Goal: Transaction & Acquisition: Purchase product/service

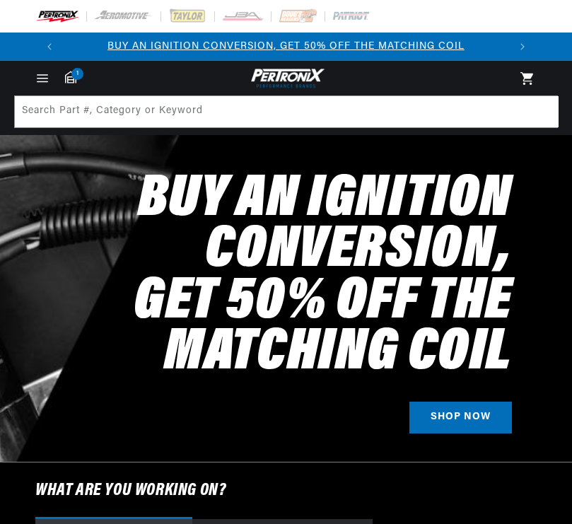
select select "1991"
select select "Ford"
select select "Bronco"
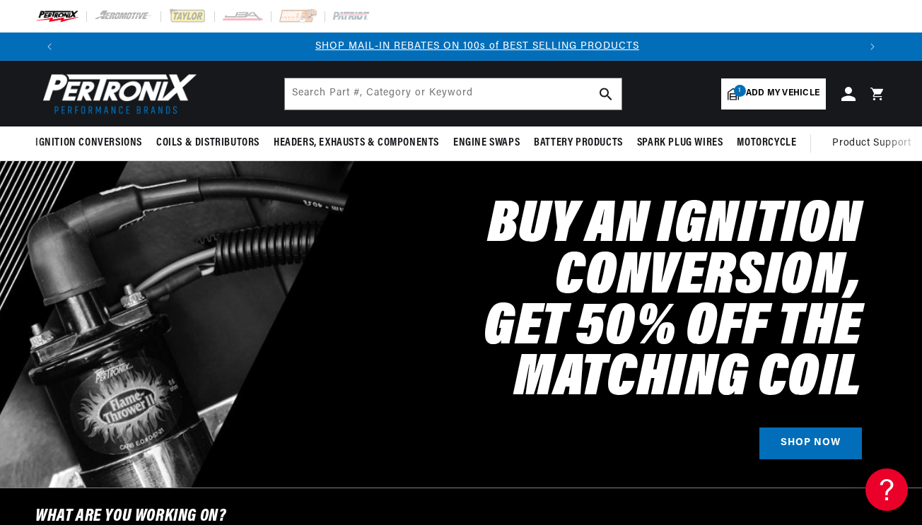
scroll to position [0, 795]
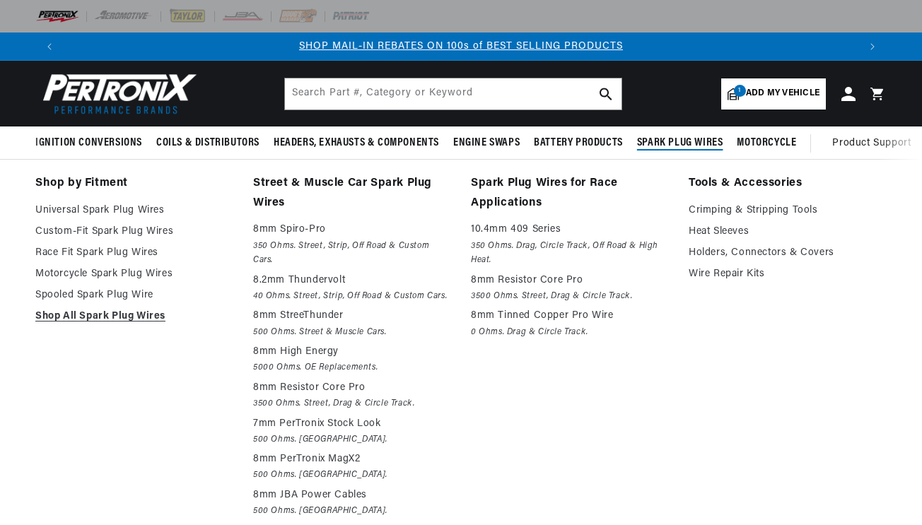
click at [571, 143] on span "Spark Plug Wires" at bounding box center [680, 143] width 86 height 15
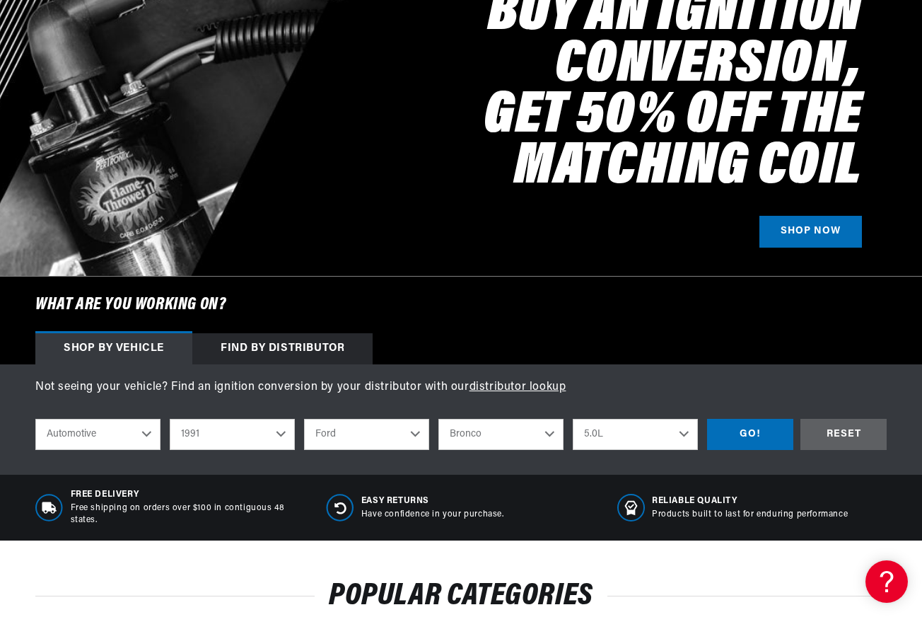
scroll to position [0, 0]
click at [284, 436] on select "2022 2021 2020 2019 2018 2017 2016 2015 2014 2013 2012 2011 2010 2009 2008 2007…" at bounding box center [232, 434] width 125 height 31
click at [170, 419] on select "2022 2021 2020 2019 2018 2017 2016 2015 2014 2013 2012 2011 2010 2009 2008 2007…" at bounding box center [232, 434] width 125 height 31
select select "1995"
click at [350, 436] on select "Buick Cadillac Chevrolet Chrysler Dodge Ford GMC Hyundai Jeep Lincoln Mazda Mer…" at bounding box center [366, 434] width 125 height 31
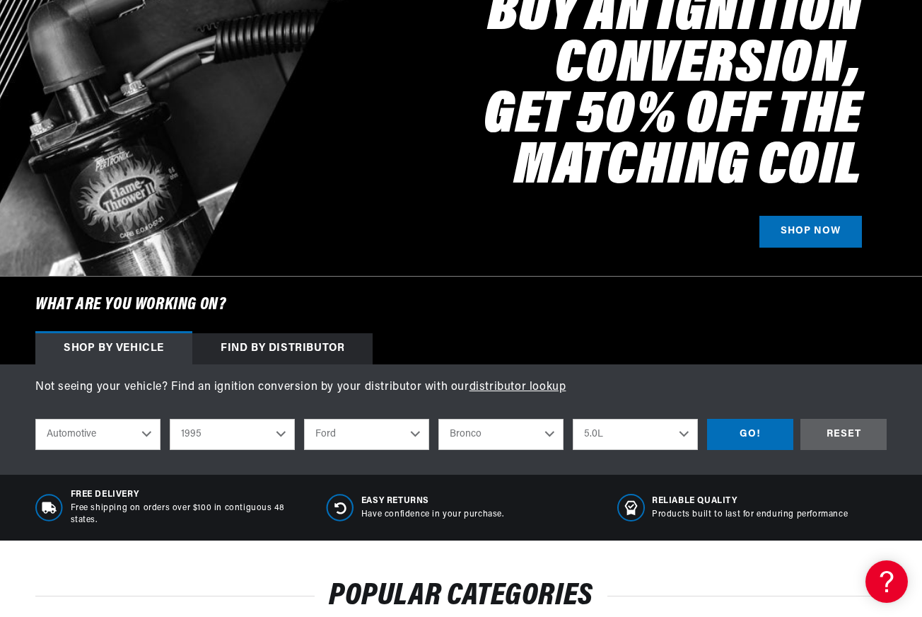
scroll to position [0, 795]
click at [304, 419] on select "Buick Cadillac Chevrolet Chrysler Dodge Ford GMC Hyundai Jeep Lincoln Mazda Mer…" at bounding box center [366, 434] width 125 height 31
select select "Mitsubishi"
select select "Model"
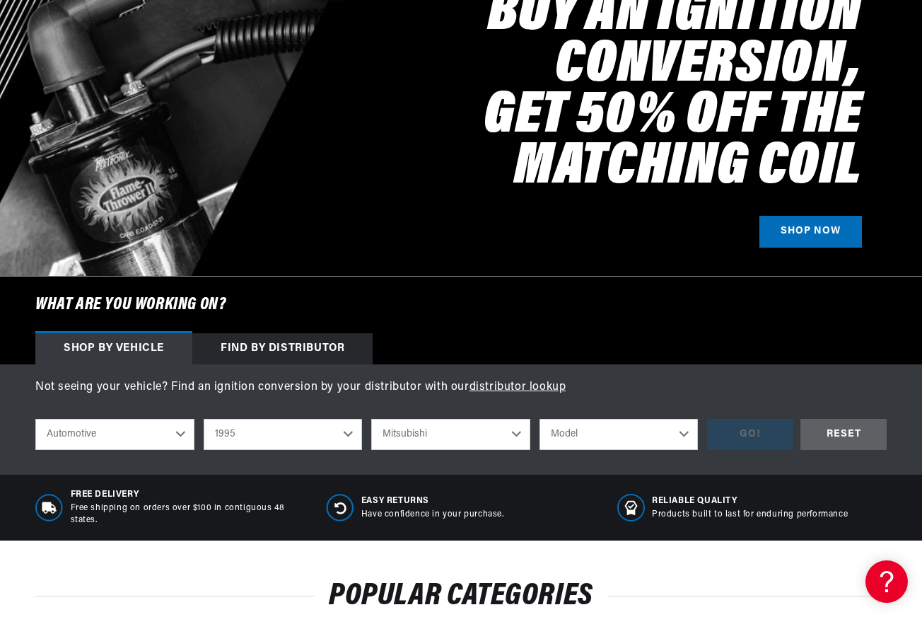
click at [475, 435] on select "Buick Cadillac Chevrolet Chrysler Dodge Ford GMC Hyundai Jeep Lincoln Mazda Mer…" at bounding box center [450, 434] width 159 height 31
click at [371, 419] on select "Buick Cadillac Chevrolet Chrysler Dodge Ford GMC Hyundai Jeep Lincoln Mazda Mer…" at bounding box center [450, 434] width 159 height 31
select select "Mercury"
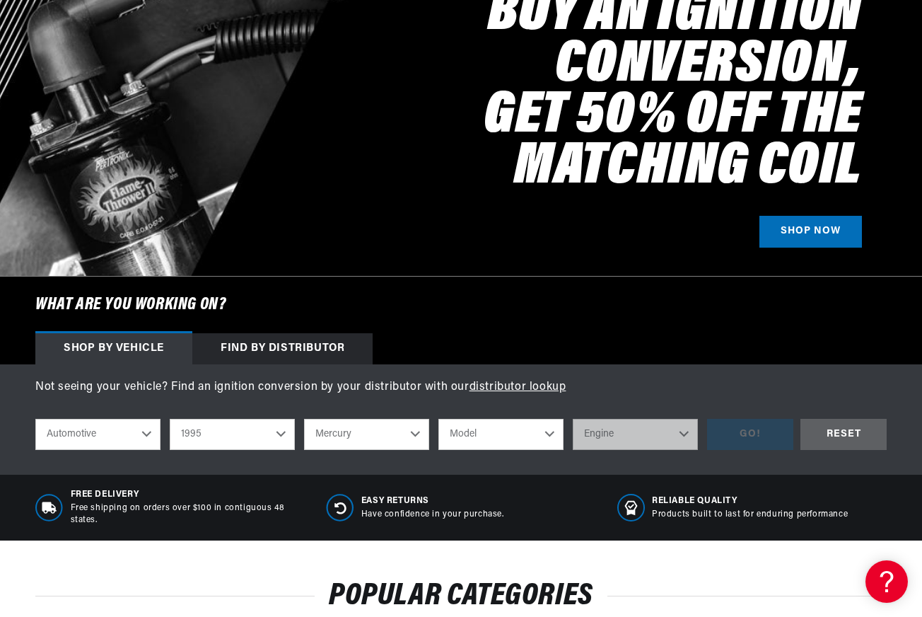
click at [541, 439] on select "Model Cougar Grand Marquis Mystique" at bounding box center [500, 434] width 125 height 31
select select "Grand-Marquis"
click at [438, 419] on select "Model Cougar Grand Marquis Mystique" at bounding box center [500, 434] width 125 height 31
select select "Grand-Marquis"
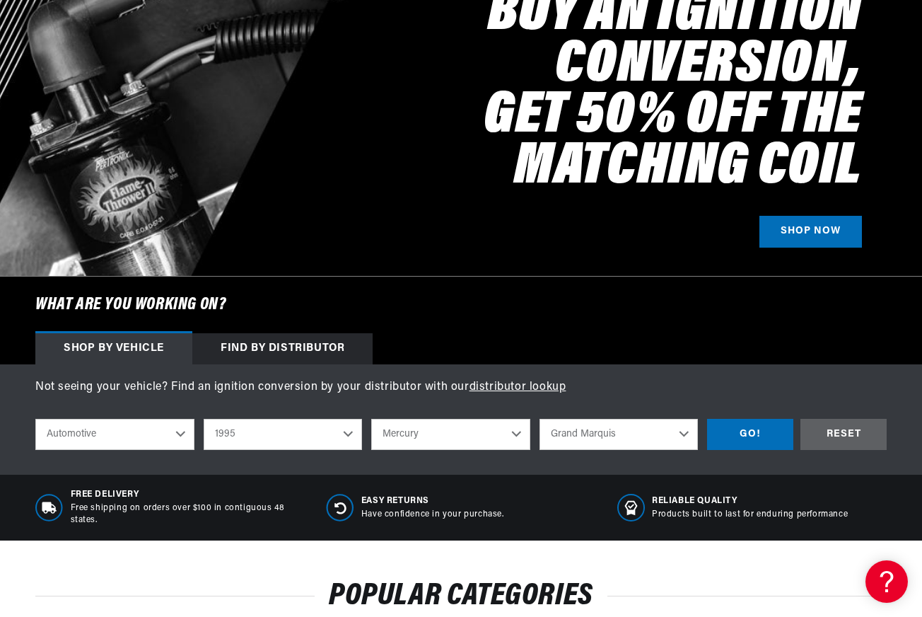
click at [571, 441] on select "Cougar Grand Marquis Mystique" at bounding box center [619, 434] width 159 height 31
click at [571, 436] on div "GO!" at bounding box center [750, 435] width 86 height 32
